Goal: Information Seeking & Learning: Learn about a topic

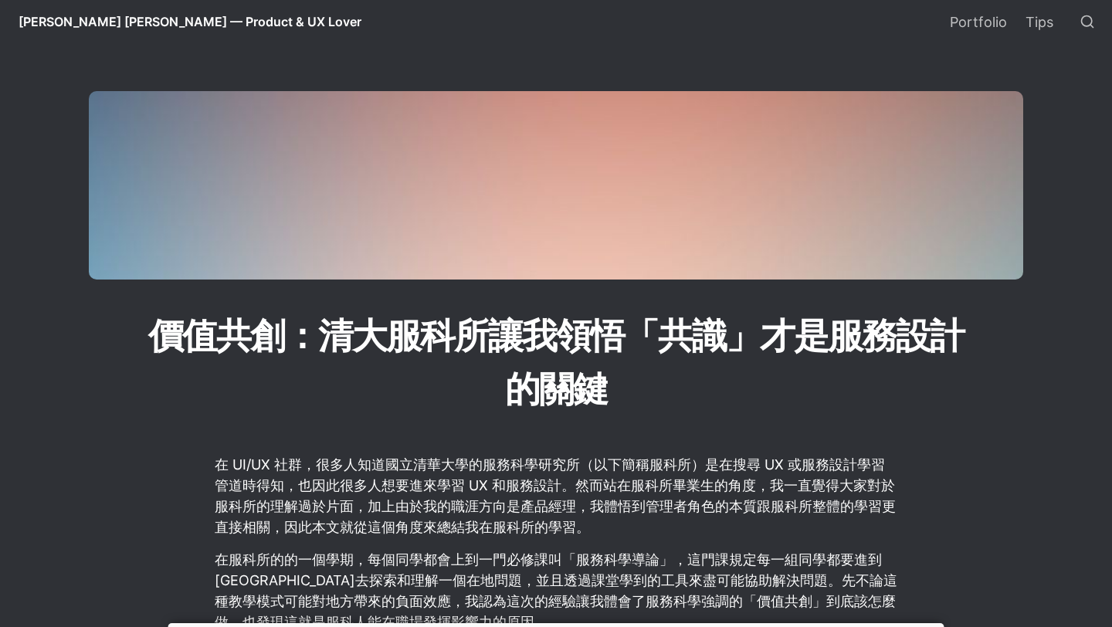
scroll to position [373, 0]
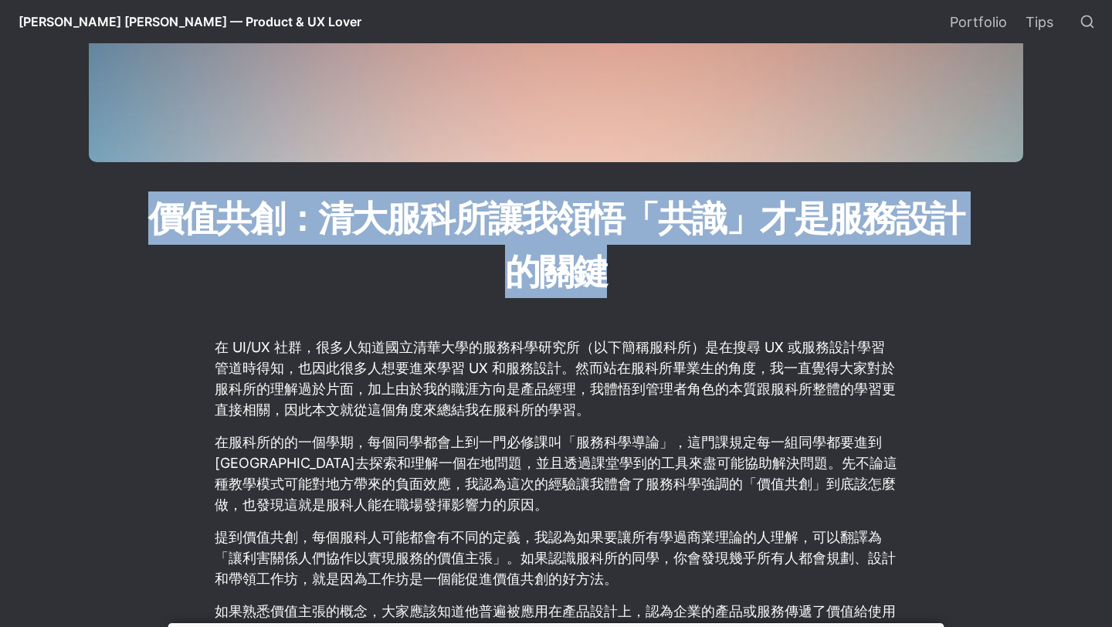
drag, startPoint x: 144, startPoint y: 229, endPoint x: 616, endPoint y: 289, distance: 476.2
click at [615, 284] on h1 "價值共創：清大服科所讓我領悟「共識」才是服務設計的關鍵" at bounding box center [556, 245] width 834 height 110
copy h1 "價值共創：清大服科所讓我領悟「共識」才是服務設計的關鍵"
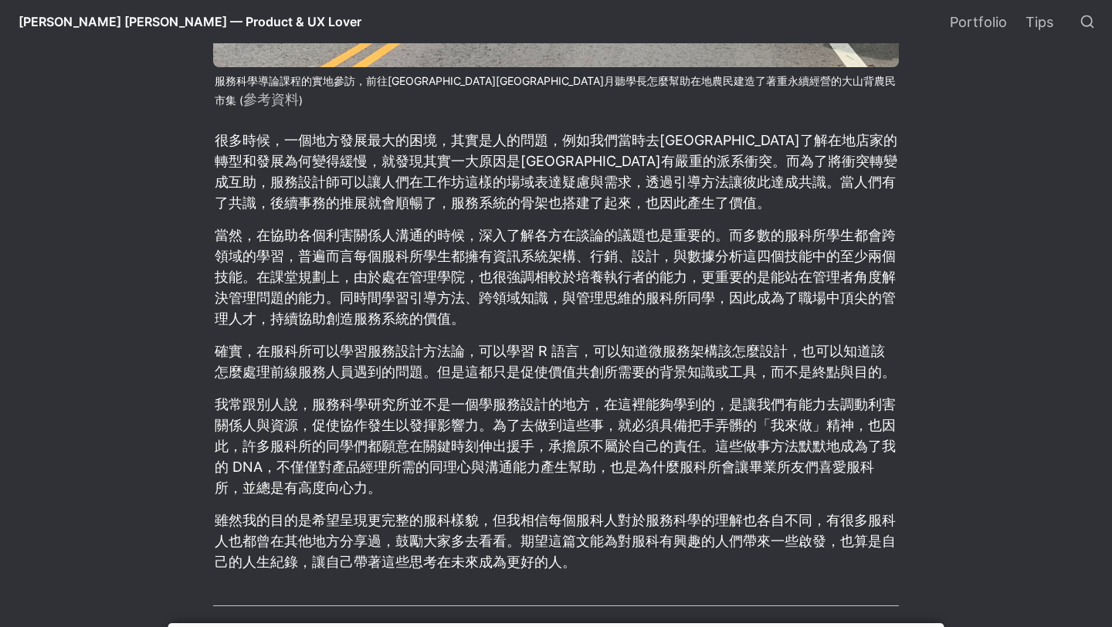
scroll to position [553, 0]
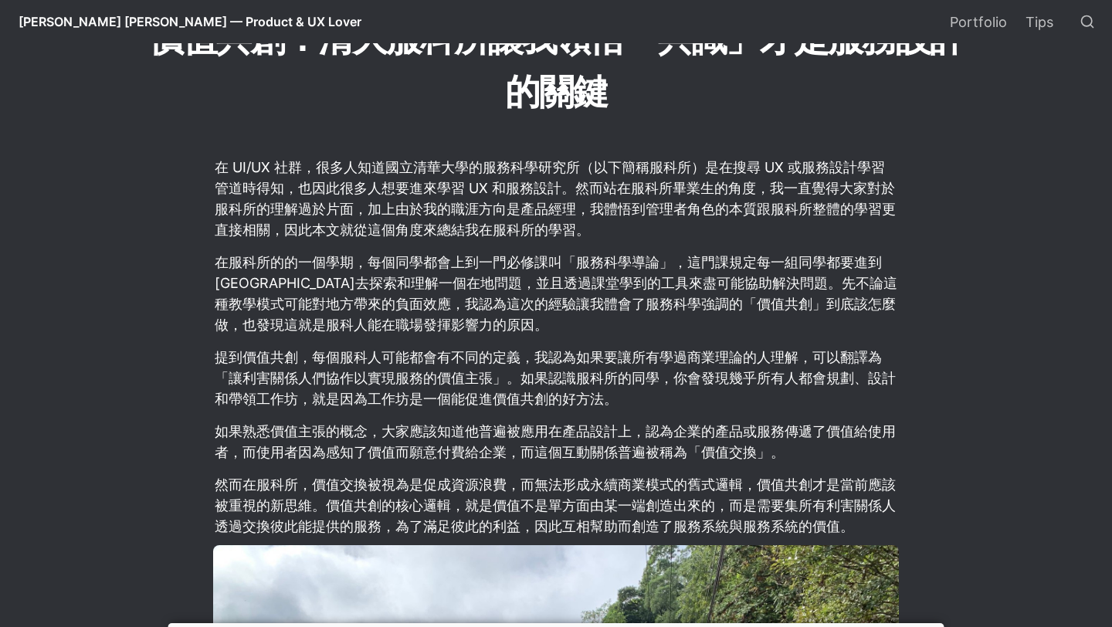
click at [593, 209] on p "在 UI/UX 社群，很多人知道國立清華大學的服務科學研究所（以下簡稱服科所）是在搜尋 UX 或服務設計學習管道時得知，也因此很多人想要進來學習 UX 和服務…" at bounding box center [555, 198] width 685 height 88
drag, startPoint x: 592, startPoint y: 211, endPoint x: 518, endPoint y: 218, distance: 74.5
click at [518, 218] on p "在 UI/UX 社群，很多人知道國立清華大學的服務科學研究所（以下簡稱服科所）是在搜尋 UX 或服務設計學習管道時得知，也因此很多人想要進來學習 UX 和服務…" at bounding box center [555, 198] width 685 height 88
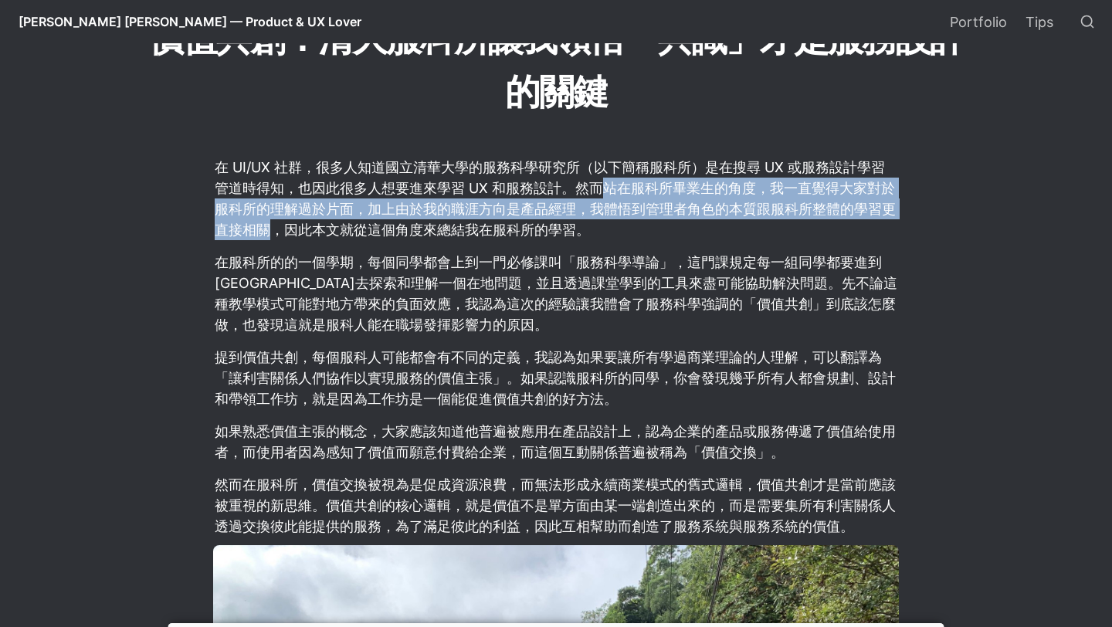
drag, startPoint x: 603, startPoint y: 188, endPoint x: 272, endPoint y: 232, distance: 333.3
click at [272, 232] on p "在 UI/UX 社群，很多人知道國立清華大學的服務科學研究所（以下簡稱服科所）是在搜尋 UX 或服務設計學習管道時得知，也因此很多人想要進來學習 UX 和服務…" at bounding box center [555, 198] width 685 height 88
copy p "站在服科所畢業生的角度，我一直覺得大家對於服科所的理解過於片面，加上由於我的職涯方向是產品經理，我體悟到管理者角色的本質跟服科所整體的學習更直接相關"
